Goal: Task Accomplishment & Management: Manage account settings

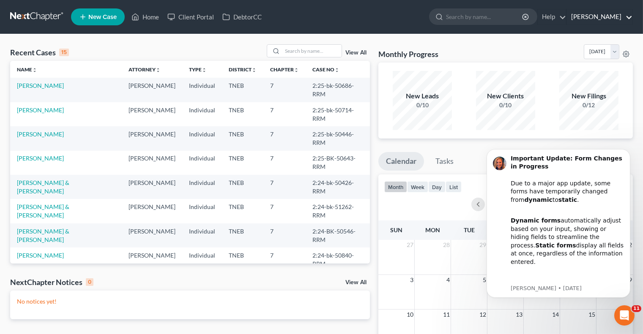
click at [593, 19] on link "[PERSON_NAME]" at bounding box center [600, 16] width 66 height 15
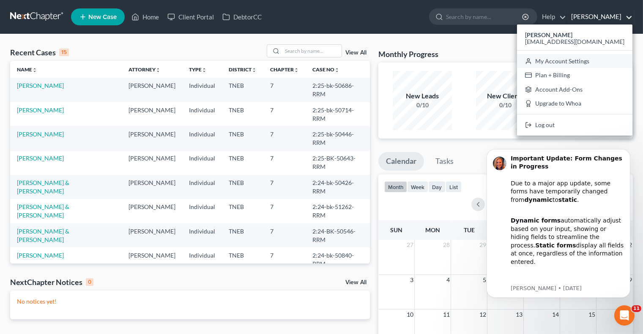
click at [586, 63] on link "My Account Settings" at bounding box center [574, 61] width 115 height 14
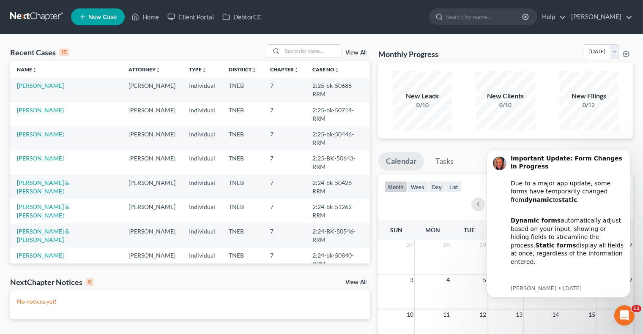
select select "24"
select select "44"
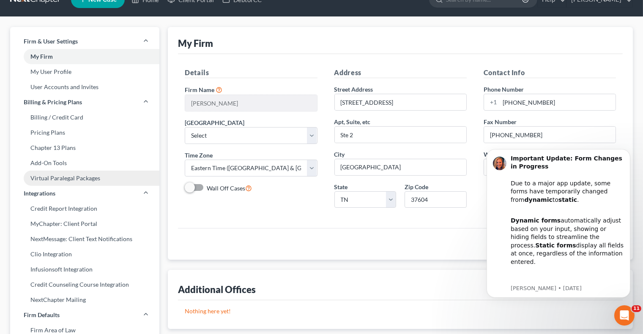
scroll to position [34, 0]
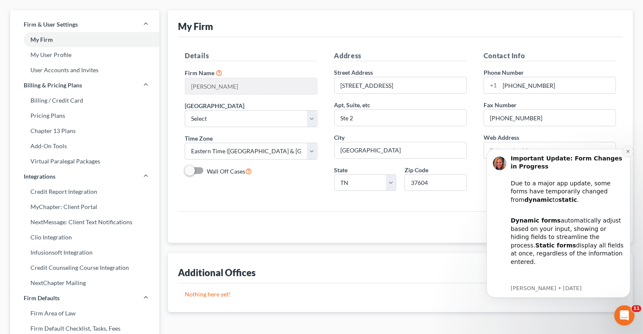
click at [627, 151] on icon "Dismiss notification" at bounding box center [627, 151] width 5 height 5
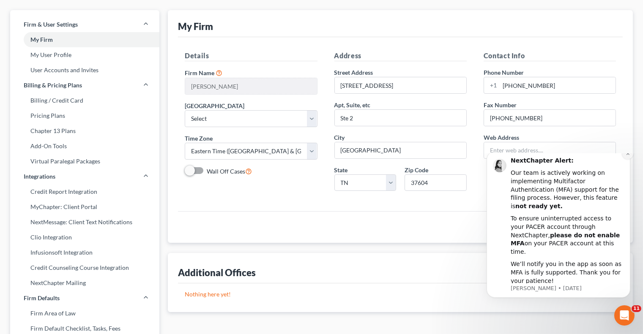
click at [628, 156] on icon "Dismiss notification" at bounding box center [627, 153] width 5 height 5
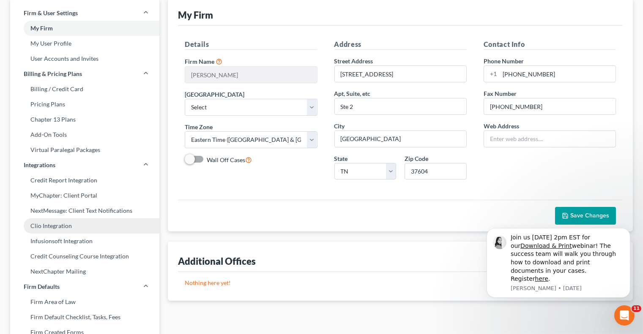
scroll to position [41, 0]
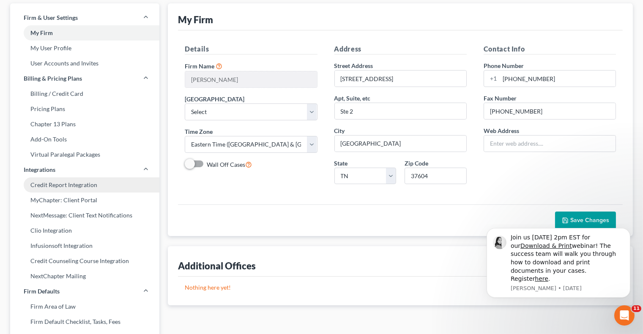
click at [73, 187] on link "Credit Report Integration" at bounding box center [84, 185] width 149 height 15
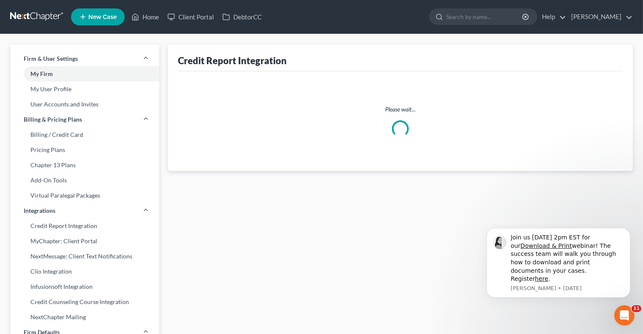
select select "44"
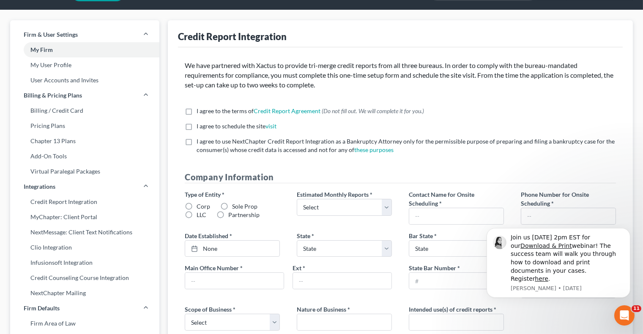
scroll to position [26, 0]
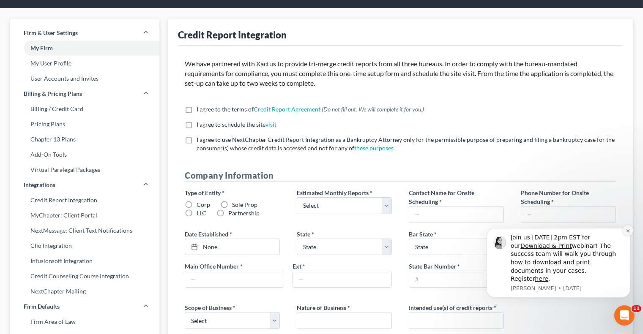
click at [628, 233] on icon "Dismiss notification" at bounding box center [627, 230] width 5 height 5
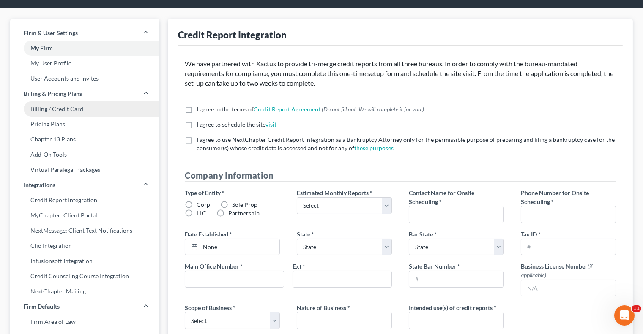
click at [83, 109] on link "Billing / Credit Card" at bounding box center [84, 108] width 149 height 15
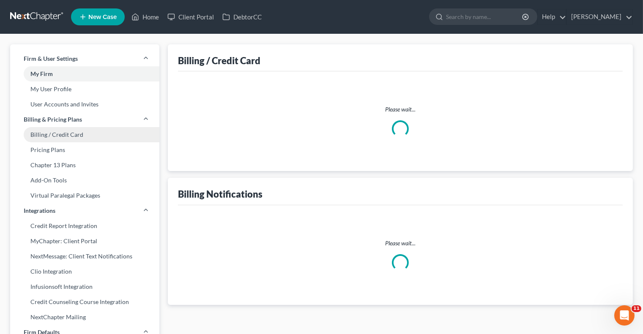
select select "44"
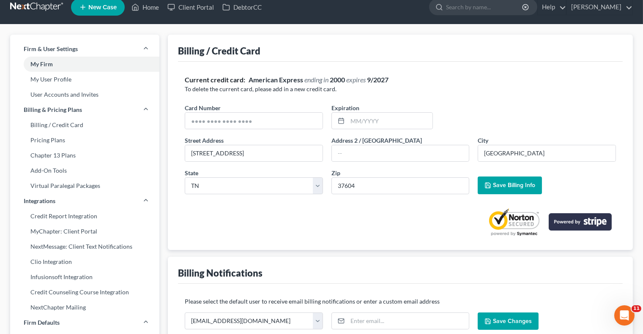
scroll to position [11, 0]
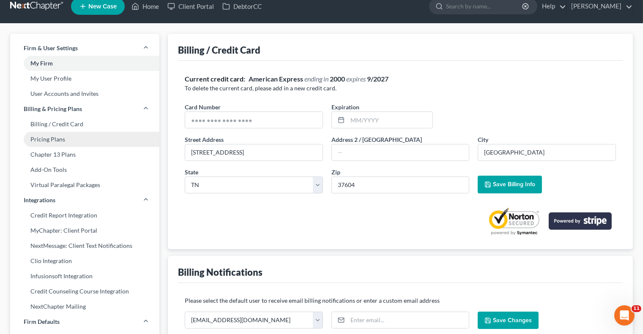
click at [74, 133] on link "Pricing Plans" at bounding box center [84, 139] width 149 height 15
